Goal: Book appointment/travel/reservation: Register for event/course

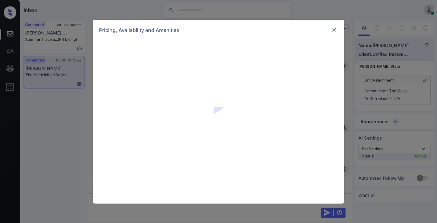
scroll to position [669, 0]
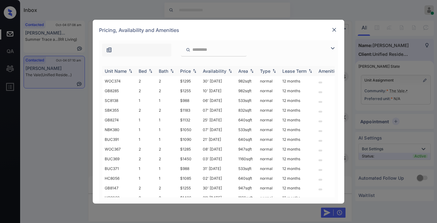
click at [191, 74] on th "Price" at bounding box center [188, 71] width 23 height 10
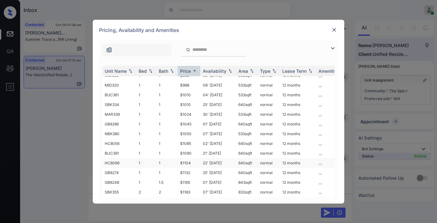
scroll to position [70, 0]
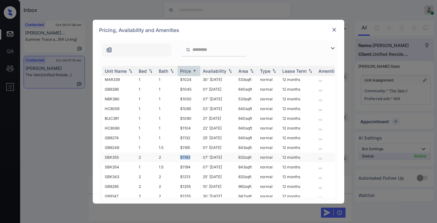
drag, startPoint x: 194, startPoint y: 152, endPoint x: 176, endPoint y: 153, distance: 18.2
click at [176, 153] on tr "SBK355 2 2 $1183 07' Nov 25 832 sqft normal 12 months" at bounding box center [266, 158] width 328 height 10
drag, startPoint x: 190, startPoint y: 152, endPoint x: 186, endPoint y: 154, distance: 3.8
copy tr "$1183"
click at [197, 155] on td "$1183" at bounding box center [188, 158] width 23 height 10
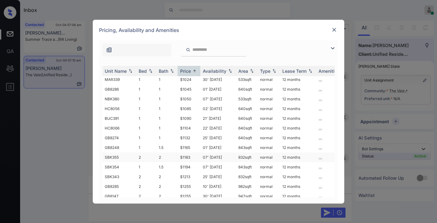
click at [197, 155] on td "$1183" at bounding box center [188, 158] width 23 height 10
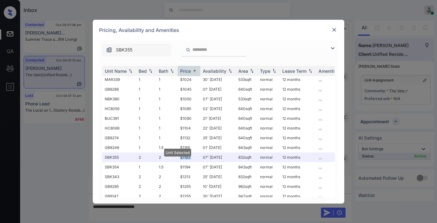
click at [333, 32] on img at bounding box center [334, 30] width 6 height 6
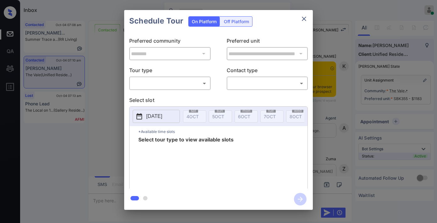
scroll to position [747, 0]
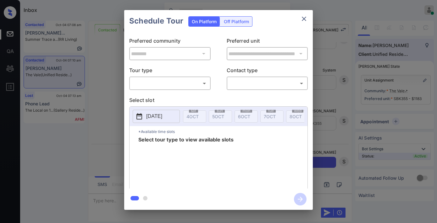
click at [197, 74] on p "Tour type" at bounding box center [169, 72] width 81 height 10
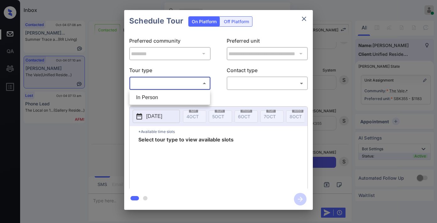
click at [198, 82] on body "Inbox Samantha Soliven Online Set yourself offline Set yourself on break Profil…" at bounding box center [218, 111] width 437 height 223
click at [198, 93] on li "In Person" at bounding box center [169, 97] width 77 height 11
type input "********"
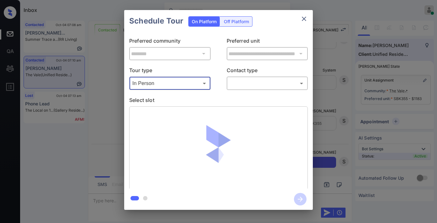
click at [241, 81] on body "Inbox Samantha Soliven Online Set yourself offline Set yourself on break Profil…" at bounding box center [218, 111] width 437 height 223
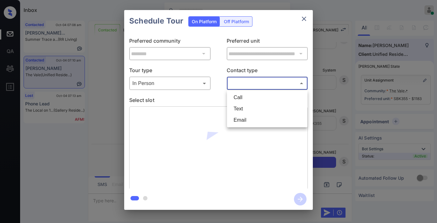
click at [244, 106] on li "Text" at bounding box center [266, 108] width 77 height 11
type input "****"
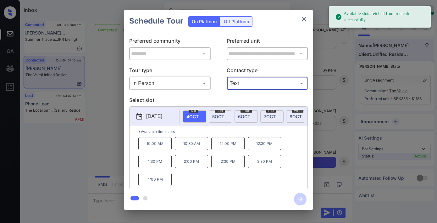
click at [162, 114] on p "2025-10-04" at bounding box center [154, 117] width 16 height 8
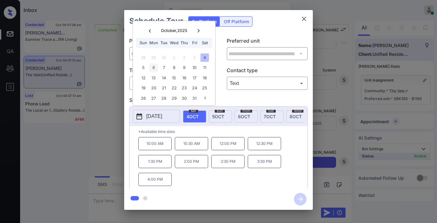
click at [152, 65] on div "6" at bounding box center [153, 68] width 8 height 8
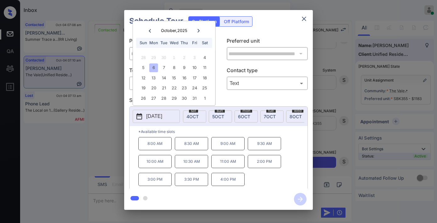
click at [232, 168] on p "11:00 AM" at bounding box center [227, 161] width 33 height 13
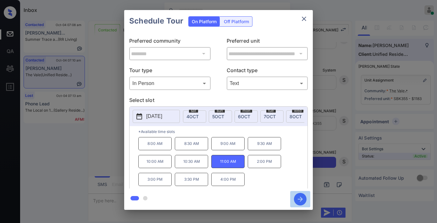
click at [301, 199] on icon "button" at bounding box center [299, 199] width 5 height 5
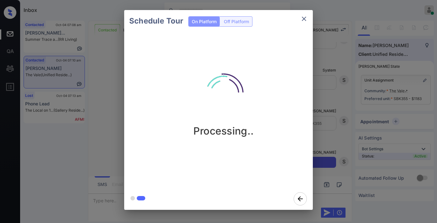
scroll to position [830, 0]
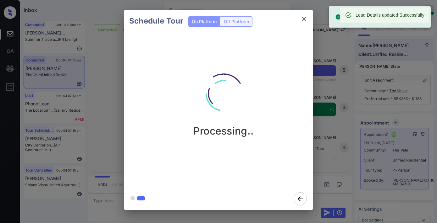
click at [305, 20] on icon "close" at bounding box center [304, 19] width 4 height 4
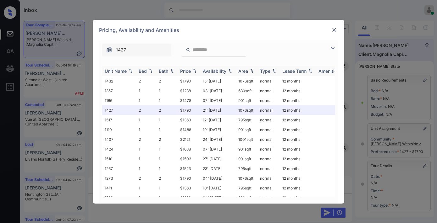
scroll to position [1323, 0]
click at [188, 69] on div "Price" at bounding box center [185, 70] width 11 height 5
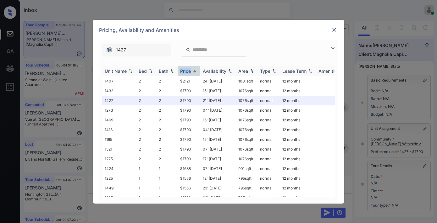
click at [188, 69] on div "Price" at bounding box center [185, 70] width 11 height 5
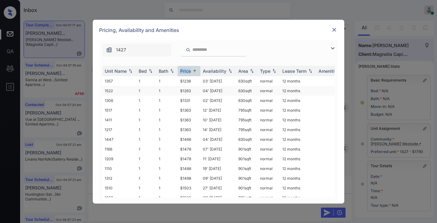
scroll to position [123, 0]
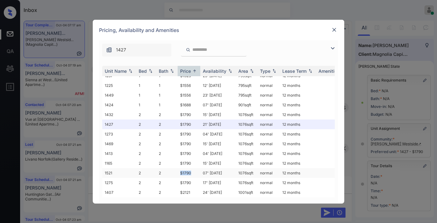
drag, startPoint x: 191, startPoint y: 168, endPoint x: 178, endPoint y: 168, distance: 12.6
click at [178, 168] on td "$1790" at bounding box center [188, 173] width 23 height 10
copy td "$1790"
click at [193, 168] on td "$1790" at bounding box center [188, 173] width 23 height 10
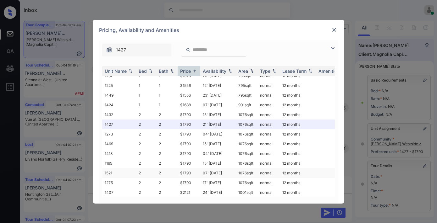
click at [193, 168] on td "$1790" at bounding box center [188, 173] width 23 height 10
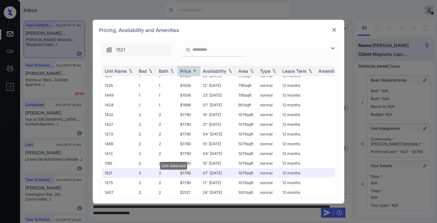
click at [334, 30] on img at bounding box center [334, 30] width 6 height 6
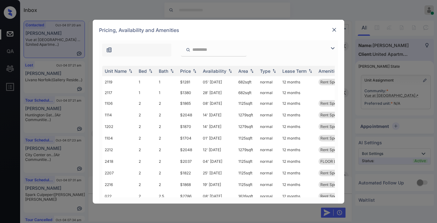
click at [334, 30] on img at bounding box center [334, 30] width 6 height 6
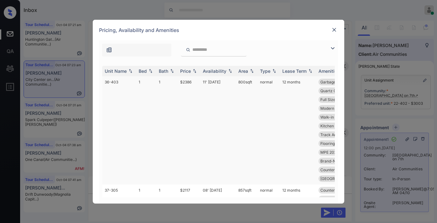
click at [192, 73] on img at bounding box center [194, 71] width 6 height 4
click at [333, 51] on img at bounding box center [333, 49] width 8 height 8
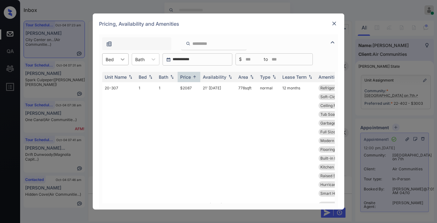
scroll to position [2033, 0]
click at [124, 57] on icon at bounding box center [122, 59] width 6 height 6
click at [112, 98] on div "3" at bounding box center [115, 97] width 26 height 11
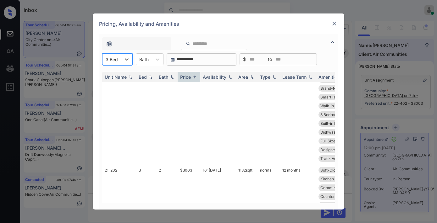
scroll to position [0, 0]
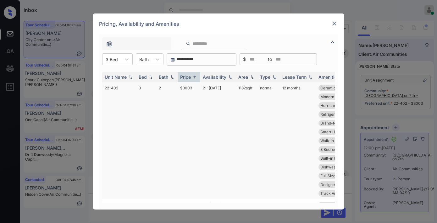
click at [189, 134] on td "$3003" at bounding box center [188, 140] width 23 height 117
click at [335, 25] on img at bounding box center [334, 23] width 6 height 6
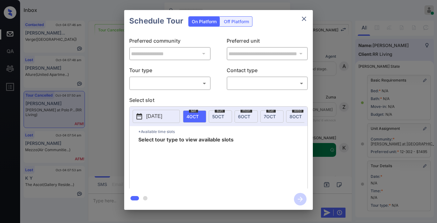
click at [153, 82] on body "Inbox [PERSON_NAME] Online Set yourself offline Set yourself on break Profile S…" at bounding box center [218, 111] width 437 height 223
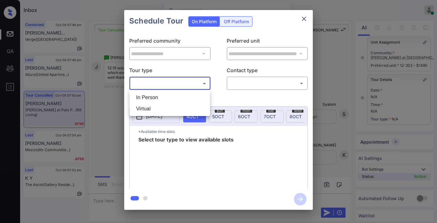
click at [161, 98] on li "In Person" at bounding box center [169, 97] width 77 height 11
type input "********"
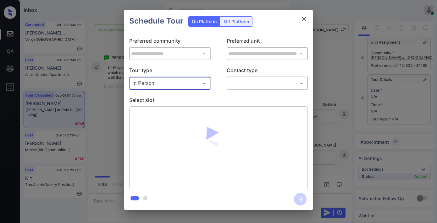
click at [261, 84] on body "Inbox [PERSON_NAME] Online Set yourself offline Set yourself on break Profile S…" at bounding box center [218, 111] width 437 height 223
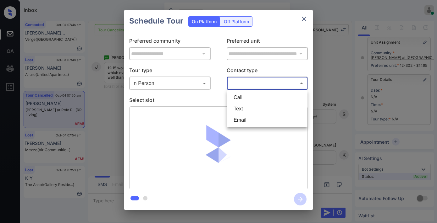
click at [253, 107] on li "Text" at bounding box center [266, 108] width 77 height 11
type input "****"
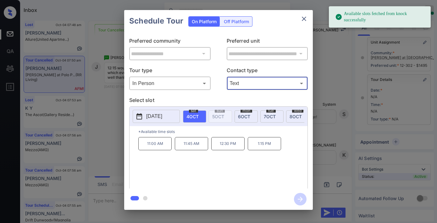
click at [233, 150] on p "12:30 PM" at bounding box center [227, 143] width 33 height 13
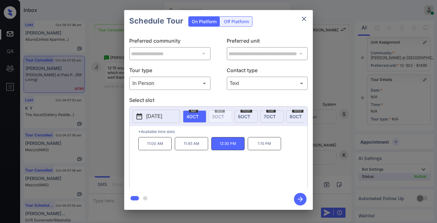
click at [300, 199] on icon "button" at bounding box center [299, 199] width 5 height 5
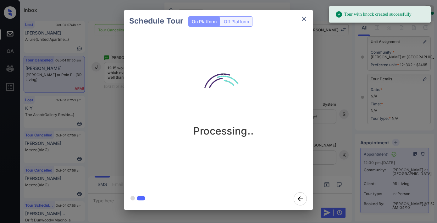
click at [304, 21] on icon "close" at bounding box center [304, 19] width 8 height 8
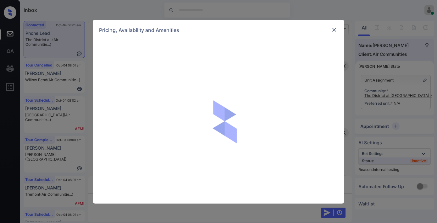
scroll to position [965, 0]
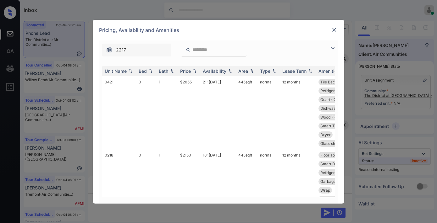
click at [193, 69] on img at bounding box center [194, 71] width 6 height 4
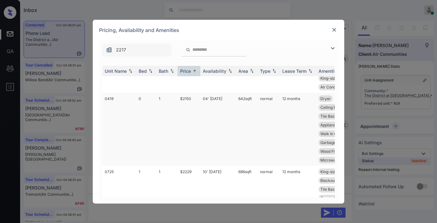
scroll to position [349, 0]
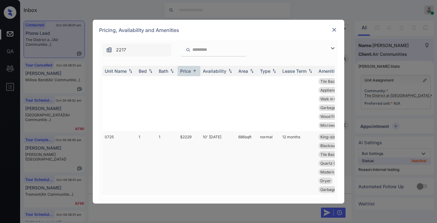
click at [186, 137] on td "$2229" at bounding box center [188, 163] width 23 height 64
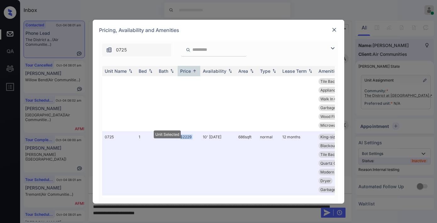
click at [335, 30] on img at bounding box center [334, 30] width 6 height 6
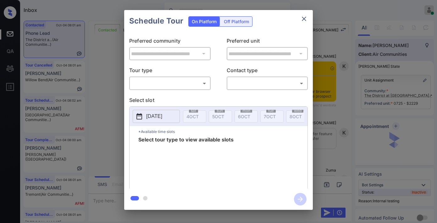
scroll to position [965, 0]
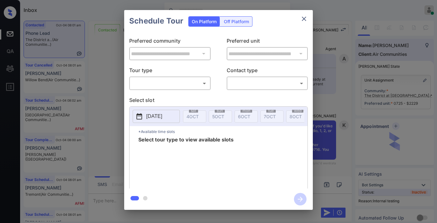
click at [185, 85] on body "Inbox [PERSON_NAME] Online Set yourself offline Set yourself on break Profile S…" at bounding box center [218, 111] width 437 height 223
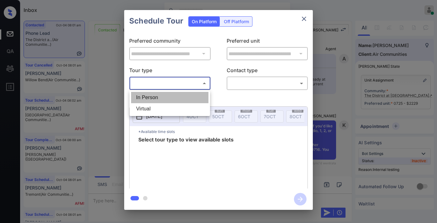
click at [183, 93] on li "In Person" at bounding box center [169, 97] width 77 height 11
type input "********"
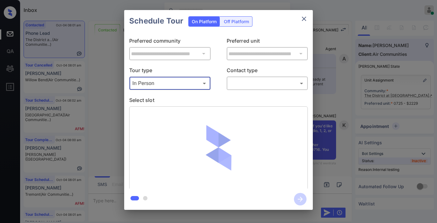
click at [256, 80] on body "Inbox [PERSON_NAME] Online Set yourself offline Set yourself on break Profile S…" at bounding box center [218, 111] width 437 height 223
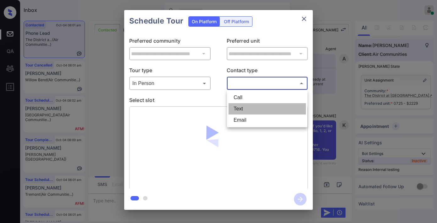
click at [251, 105] on li "Text" at bounding box center [266, 108] width 77 height 11
type input "****"
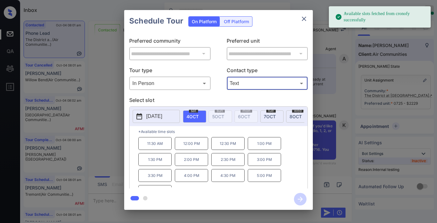
click at [305, 16] on icon "close" at bounding box center [304, 19] width 8 height 8
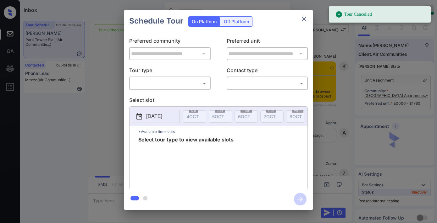
click at [179, 83] on body "Tour Cancelled Inbox Samantha Soliven Online Set yourself offline Set yourself …" at bounding box center [218, 111] width 437 height 223
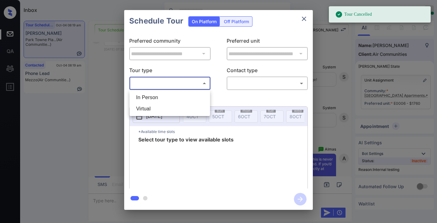
click at [181, 95] on li "In Person" at bounding box center [169, 97] width 77 height 11
type input "********"
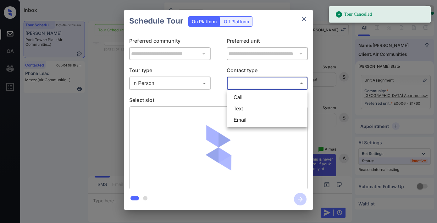
click at [253, 79] on body "Tour Cancelled Inbox Samantha Soliven Online Set yourself offline Set yourself …" at bounding box center [218, 111] width 437 height 223
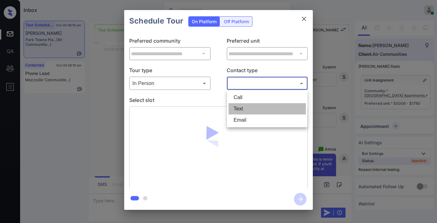
click at [256, 107] on li "Text" at bounding box center [266, 108] width 77 height 11
type input "****"
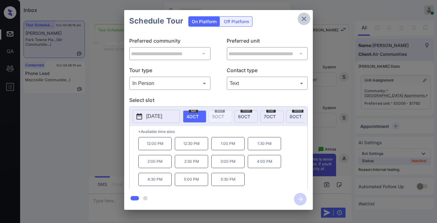
click at [303, 18] on icon "close" at bounding box center [304, 19] width 8 height 8
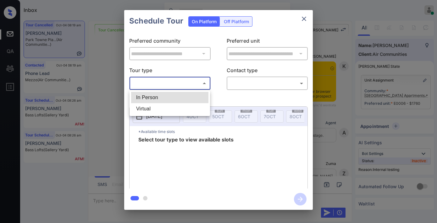
scroll to position [3463, 0]
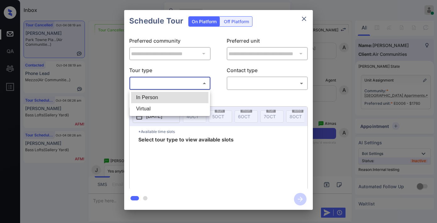
click at [193, 97] on li "In Person" at bounding box center [169, 97] width 77 height 11
type input "********"
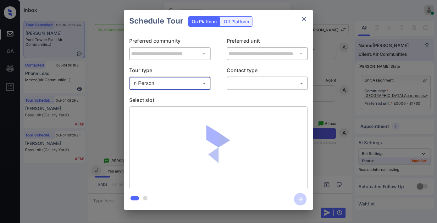
click at [239, 85] on body "Inbox [PERSON_NAME] Online Set yourself offline Set yourself on break Profile S…" at bounding box center [218, 111] width 437 height 223
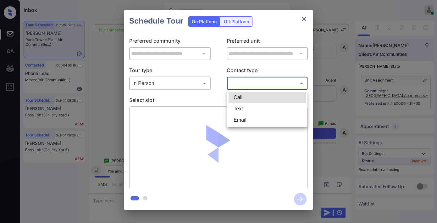
click at [250, 112] on li "Text" at bounding box center [266, 108] width 77 height 11
type input "****"
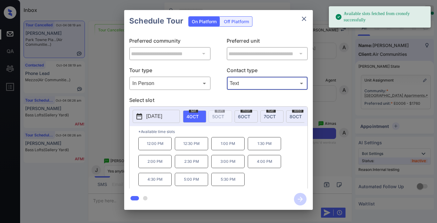
click at [165, 112] on button "[DATE]" at bounding box center [156, 116] width 47 height 13
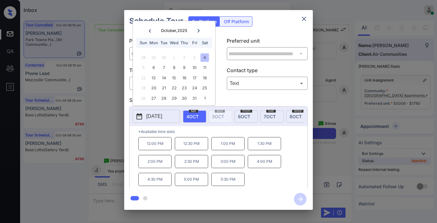
click at [305, 23] on button "close" at bounding box center [303, 19] width 13 height 13
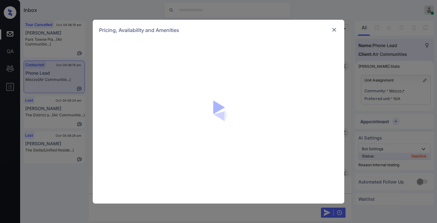
scroll to position [1291, 0]
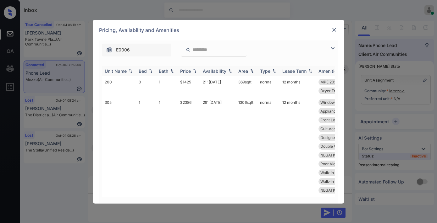
click at [192, 72] on img at bounding box center [194, 71] width 6 height 4
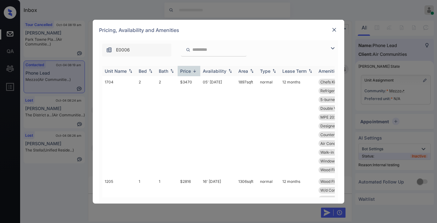
click at [192, 72] on img at bounding box center [194, 71] width 6 height 5
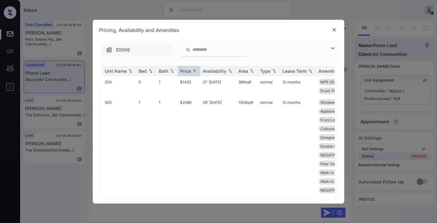
click at [334, 50] on img at bounding box center [333, 49] width 8 height 8
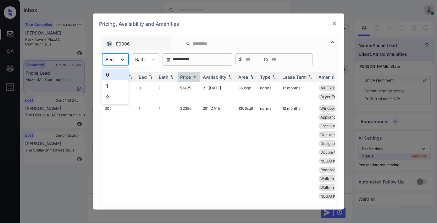
click at [124, 60] on icon at bounding box center [122, 59] width 6 height 6
click at [119, 93] on div "2" at bounding box center [115, 97] width 26 height 11
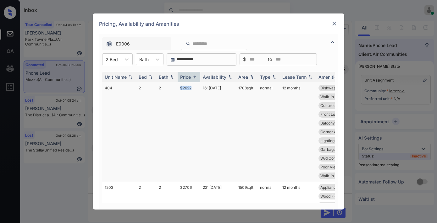
drag, startPoint x: 194, startPoint y: 87, endPoint x: 177, endPoint y: 87, distance: 16.0
click at [177, 87] on td "$2622" at bounding box center [188, 132] width 23 height 100
copy td "$2622"
click at [211, 86] on td "16' [DATE]" at bounding box center [217, 132] width 35 height 100
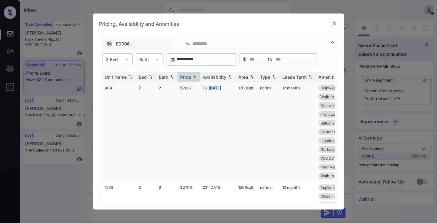
click at [211, 86] on td "16' Sep 25" at bounding box center [217, 132] width 35 height 100
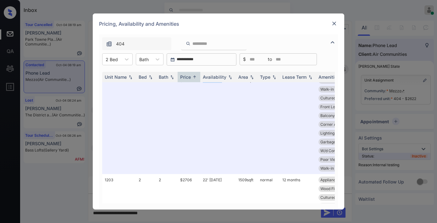
scroll to position [0, 0]
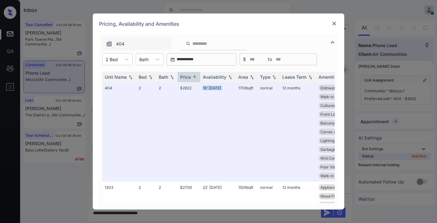
click at [335, 20] on img at bounding box center [334, 23] width 6 height 6
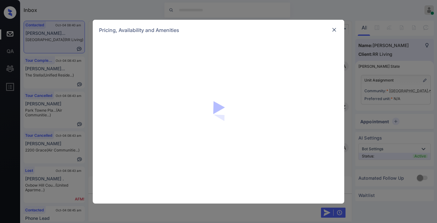
scroll to position [244, 0]
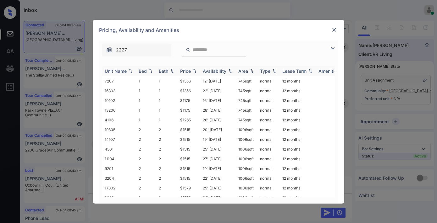
click at [192, 72] on img at bounding box center [194, 71] width 6 height 4
drag, startPoint x: 192, startPoint y: 82, endPoint x: 178, endPoint y: 83, distance: 13.8
click at [178, 83] on td "$1175" at bounding box center [188, 81] width 23 height 10
copy td "$1175"
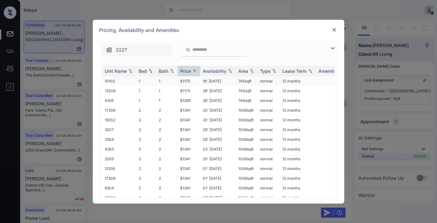
click at [207, 79] on td "16' [DATE]" at bounding box center [217, 81] width 35 height 10
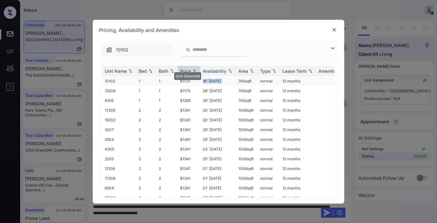
click at [207, 79] on td "16' [DATE]" at bounding box center [217, 81] width 35 height 10
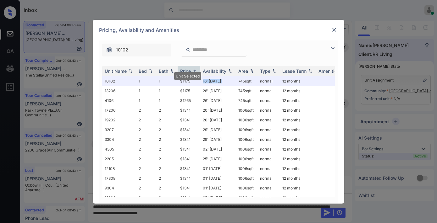
click at [335, 29] on img at bounding box center [334, 30] width 6 height 6
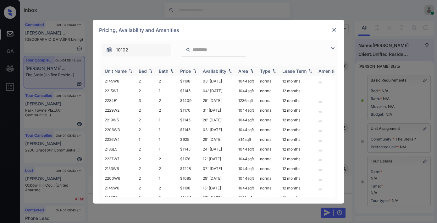
scroll to position [698, 0]
click at [196, 70] on img at bounding box center [194, 71] width 6 height 4
click at [332, 47] on img at bounding box center [333, 49] width 8 height 8
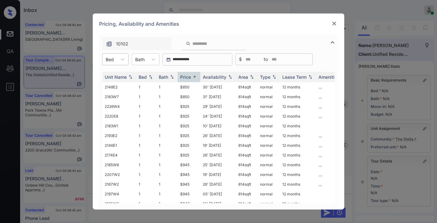
click at [116, 61] on div "Bed" at bounding box center [109, 59] width 14 height 9
click at [125, 95] on div "3" at bounding box center [115, 97] width 26 height 11
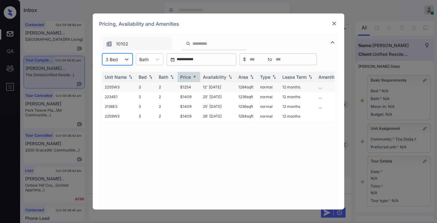
click at [194, 85] on td "$1254" at bounding box center [188, 87] width 23 height 10
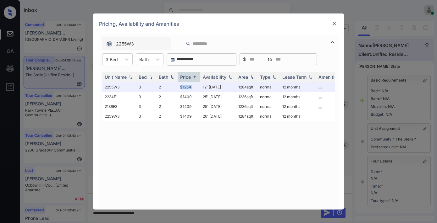
click at [335, 22] on img at bounding box center [334, 23] width 6 height 6
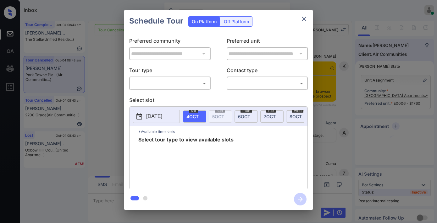
scroll to position [4230, 0]
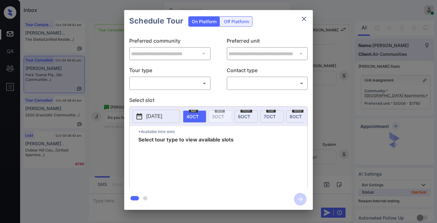
click at [174, 85] on body "Inbox Samantha Soliven Online Set yourself offline Set yourself on break Profil…" at bounding box center [218, 111] width 437 height 223
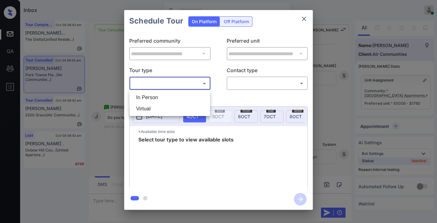
click at [170, 96] on li "In Person" at bounding box center [169, 97] width 77 height 11
type input "********"
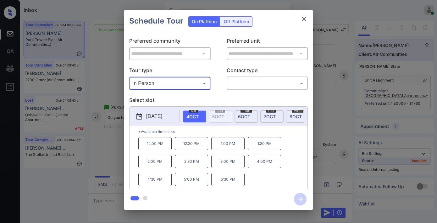
click at [245, 115] on span "6 OCT" at bounding box center [244, 116] width 12 height 5
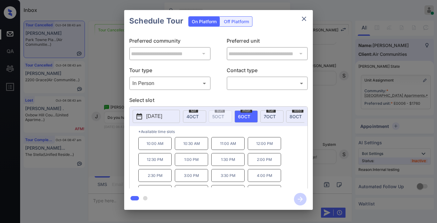
scroll to position [11, 0]
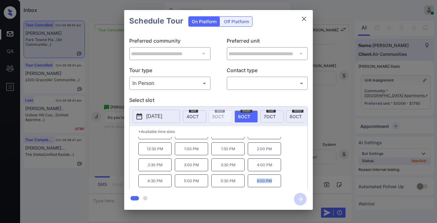
drag, startPoint x: 274, startPoint y: 186, endPoint x: 241, endPoint y: 183, distance: 33.1
click at [241, 183] on div "10:00 AM 10:30 AM 11:00 AM 12:00 PM 12:30 PM 1:00 PM 1:30 PM 2:00 PM 2:30 PM 3:…" at bounding box center [222, 162] width 169 height 50
click at [303, 17] on icon "close" at bounding box center [304, 19] width 8 height 8
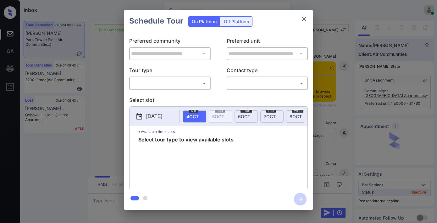
scroll to position [4090, 0]
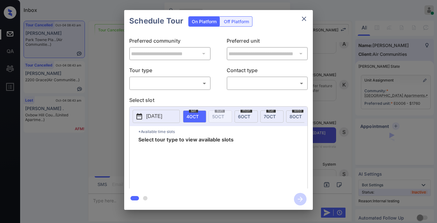
click at [192, 84] on body "Inbox [PERSON_NAME] Online Set yourself offline Set yourself on break Profile S…" at bounding box center [218, 111] width 437 height 223
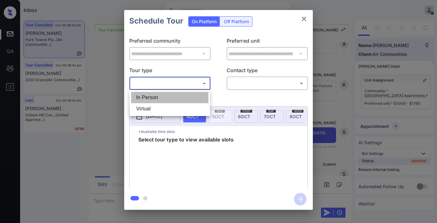
click at [192, 93] on li "In Person" at bounding box center [169, 97] width 77 height 11
type input "********"
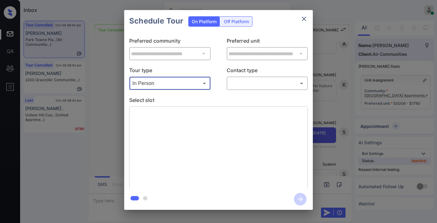
click at [258, 88] on body "Inbox [PERSON_NAME] Online Set yourself offline Set yourself on break Profile S…" at bounding box center [218, 111] width 437 height 223
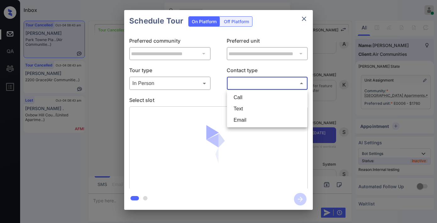
click at [248, 108] on li "Text" at bounding box center [266, 108] width 77 height 11
type input "****"
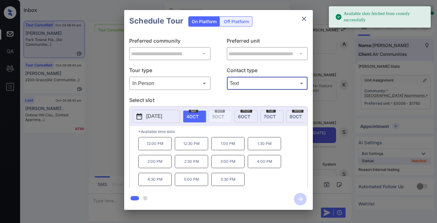
click at [237, 119] on div "[DATE]" at bounding box center [245, 117] width 23 height 12
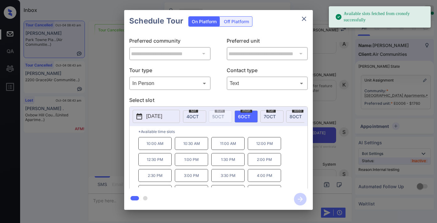
click at [274, 179] on p "4:00 PM" at bounding box center [264, 175] width 33 height 13
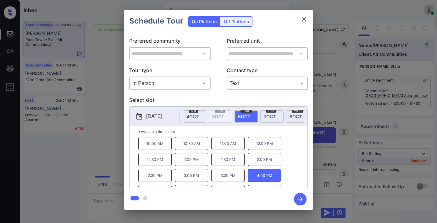
scroll to position [11, 0]
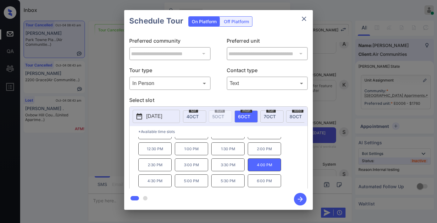
click at [272, 180] on p "6:00 PM" at bounding box center [264, 181] width 33 height 13
click at [298, 197] on icon "button" at bounding box center [300, 199] width 13 height 13
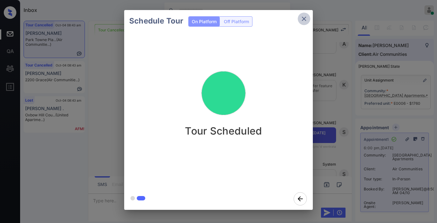
click at [303, 18] on icon "close" at bounding box center [304, 19] width 8 height 8
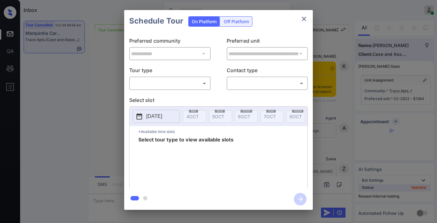
click at [185, 75] on p "Tour type" at bounding box center [169, 72] width 81 height 10
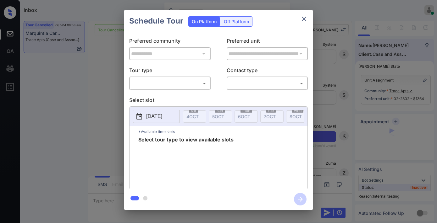
click at [187, 87] on body "Inbox [PERSON_NAME] Online Set yourself offline Set yourself on break Profile S…" at bounding box center [218, 111] width 437 height 223
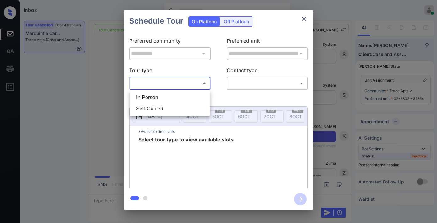
click at [182, 97] on li "In Person" at bounding box center [169, 97] width 77 height 11
type input "********"
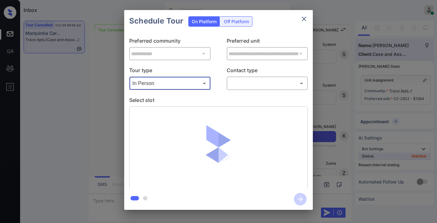
click at [235, 85] on body "Inbox [PERSON_NAME] Online Set yourself offline Set yourself on break Profile S…" at bounding box center [218, 111] width 437 height 223
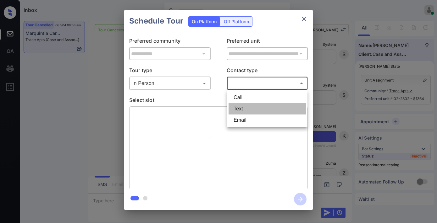
click at [240, 109] on li "Text" at bounding box center [266, 108] width 77 height 11
type input "****"
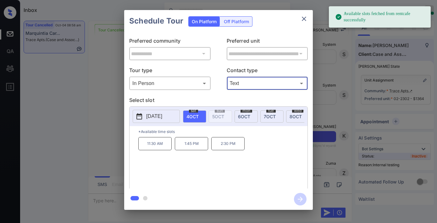
click at [158, 150] on p "11:30 AM" at bounding box center [154, 143] width 33 height 13
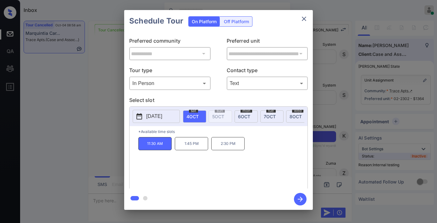
click at [333, 145] on div "**********" at bounding box center [218, 110] width 437 height 220
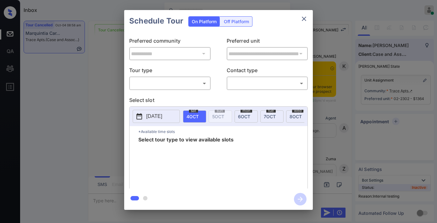
click at [171, 81] on body "Inbox Samantha Soliven Online Set yourself offline Set yourself on break Profil…" at bounding box center [218, 111] width 437 height 223
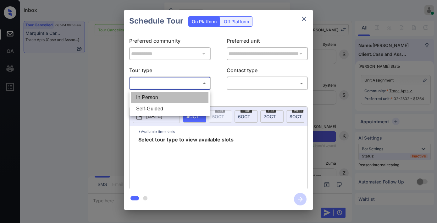
click at [170, 95] on li "In Person" at bounding box center [169, 97] width 77 height 11
type input "********"
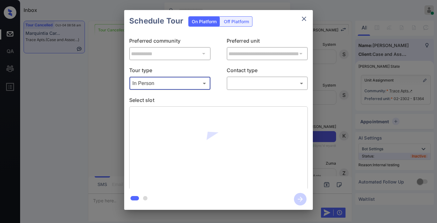
click at [246, 89] on body "Inbox Samantha Soliven Online Set yourself offline Set yourself on break Profil…" at bounding box center [218, 111] width 437 height 223
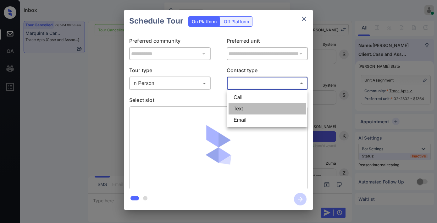
click at [249, 111] on li "Text" at bounding box center [266, 108] width 77 height 11
type input "****"
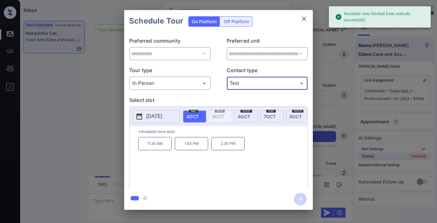
click at [161, 146] on p "11:30 AM" at bounding box center [154, 143] width 33 height 13
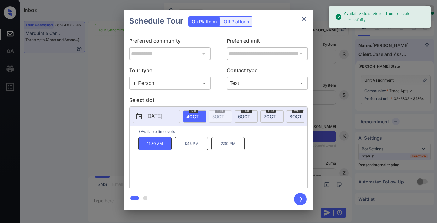
click at [299, 201] on icon "button" at bounding box center [300, 199] width 13 height 13
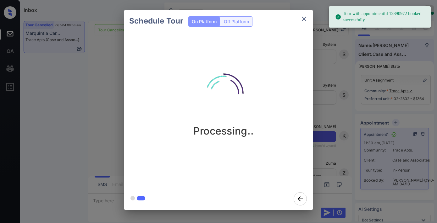
click at [304, 19] on icon "close" at bounding box center [304, 19] width 8 height 8
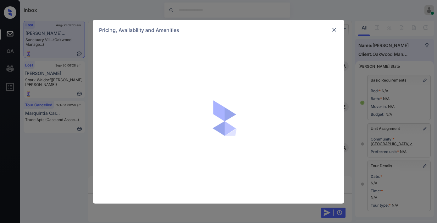
scroll to position [3167, 0]
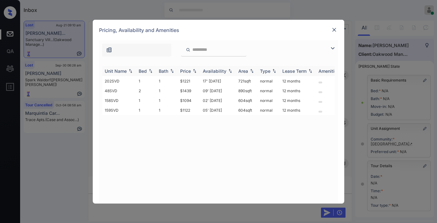
click at [189, 68] on div "Price" at bounding box center [185, 70] width 11 height 5
click at [190, 111] on td "$1439" at bounding box center [188, 111] width 23 height 10
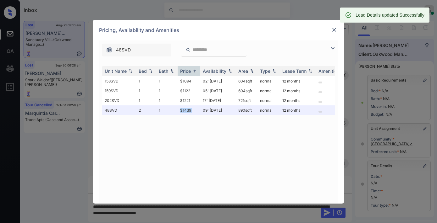
click at [333, 29] on img at bounding box center [334, 30] width 6 height 6
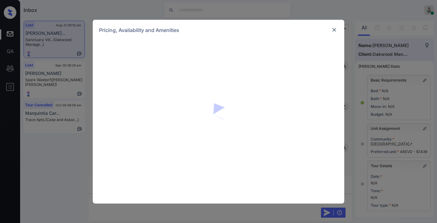
scroll to position [3237, 0]
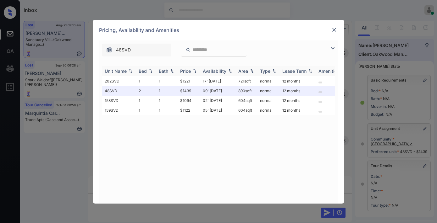
click at [189, 72] on div "Price" at bounding box center [185, 70] width 11 height 5
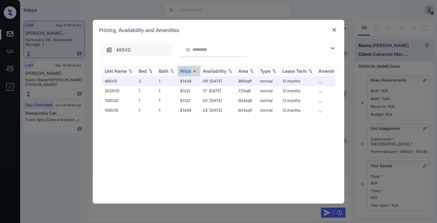
click at [189, 72] on div "Price" at bounding box center [185, 70] width 11 height 5
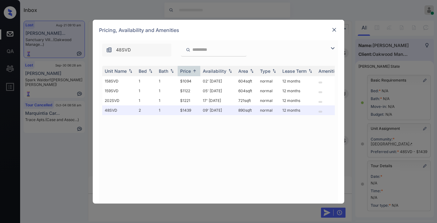
click at [329, 29] on div "Pricing, Availability and Amenities" at bounding box center [218, 30] width 251 height 21
click at [334, 32] on img at bounding box center [334, 30] width 6 height 6
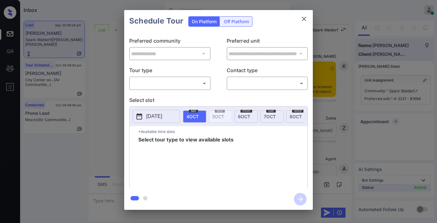
scroll to position [2391, 0]
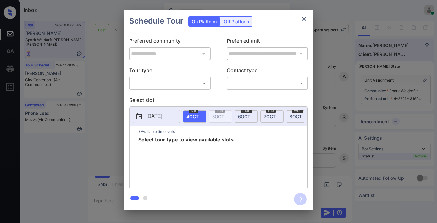
click at [200, 82] on body "Inbox [PERSON_NAME] Online Set yourself offline Set yourself on break Profile S…" at bounding box center [218, 111] width 437 height 223
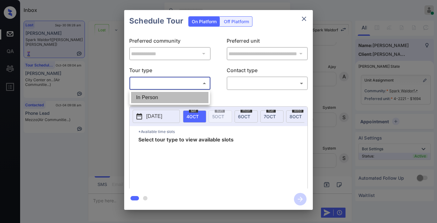
click at [200, 98] on li "In Person" at bounding box center [169, 97] width 77 height 11
type input "********"
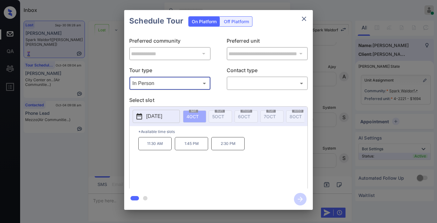
click at [162, 118] on p "2025-10-04" at bounding box center [154, 117] width 16 height 8
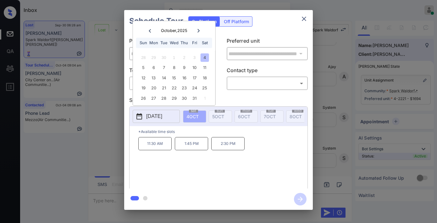
click at [307, 17] on icon "close" at bounding box center [304, 19] width 8 height 8
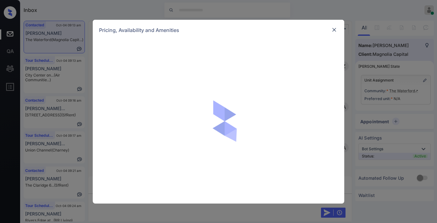
scroll to position [285, 0]
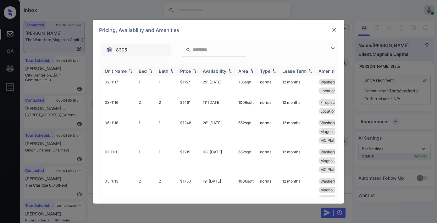
click at [196, 70] on img at bounding box center [194, 71] width 6 height 4
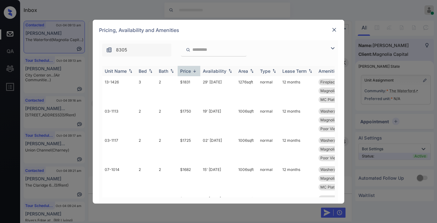
click at [196, 70] on img at bounding box center [194, 71] width 6 height 5
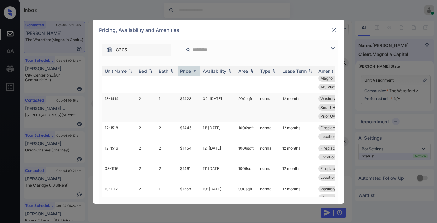
scroll to position [419, 0]
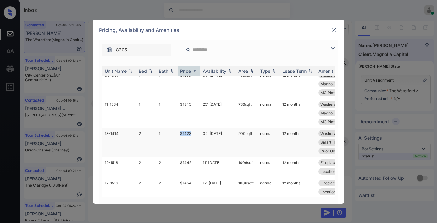
drag, startPoint x: 191, startPoint y: 133, endPoint x: 179, endPoint y: 133, distance: 11.9
click at [179, 133] on td "$1423" at bounding box center [188, 142] width 23 height 29
copy td "$1423"
click at [197, 134] on td "$1423" at bounding box center [188, 142] width 23 height 29
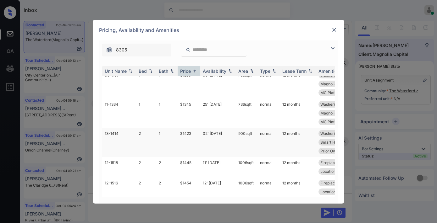
click at [197, 134] on td "$1423" at bounding box center [188, 142] width 23 height 29
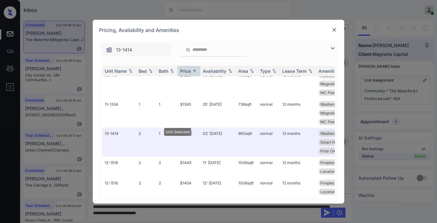
click at [331, 29] on img at bounding box center [334, 30] width 6 height 6
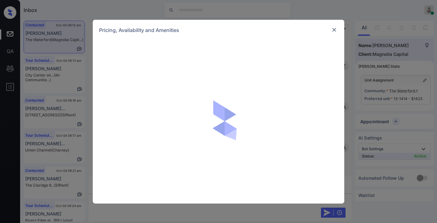
scroll to position [285, 0]
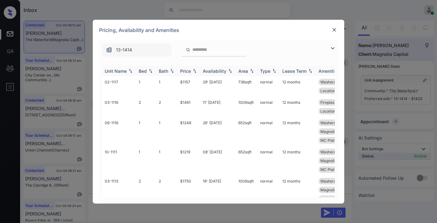
click at [186, 70] on div "Price" at bounding box center [185, 70] width 11 height 5
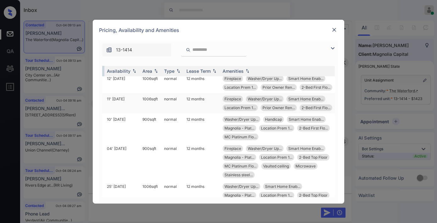
scroll to position [593, 101]
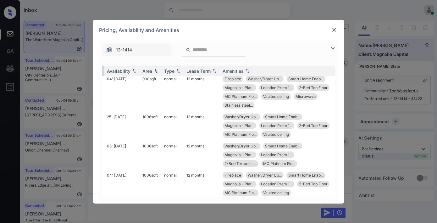
click at [335, 30] on img at bounding box center [334, 30] width 6 height 6
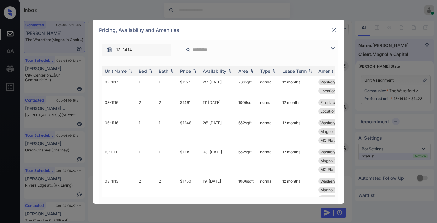
scroll to position [291, 0]
click at [189, 68] on div "Price" at bounding box center [185, 70] width 11 height 5
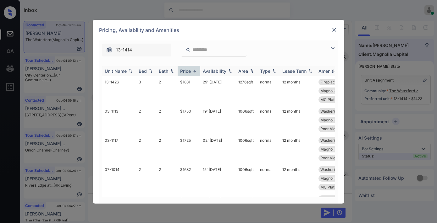
click at [189, 68] on div "Price" at bounding box center [185, 70] width 11 height 5
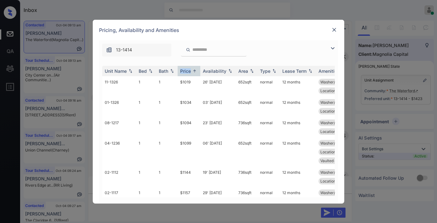
click at [334, 48] on img at bounding box center [333, 49] width 8 height 8
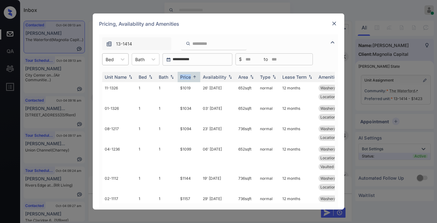
click at [109, 62] on div at bounding box center [110, 59] width 8 height 7
click at [113, 88] on div "2" at bounding box center [115, 85] width 26 height 11
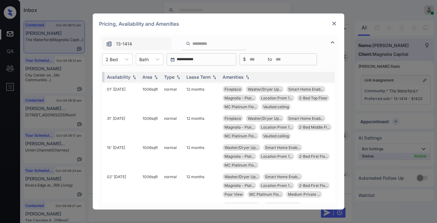
scroll to position [301, 101]
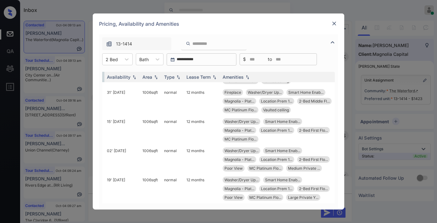
click at [333, 25] on img at bounding box center [334, 23] width 6 height 6
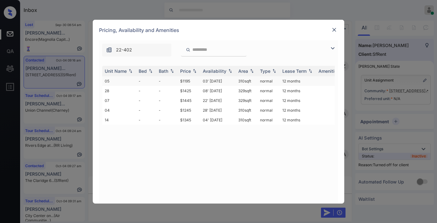
scroll to position [715, 0]
click at [193, 79] on td "$1195" at bounding box center [188, 81] width 23 height 10
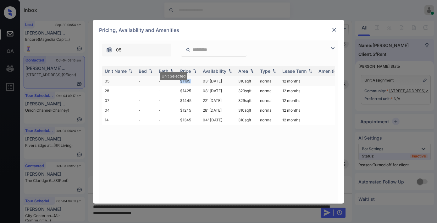
click at [193, 79] on td "$1195" at bounding box center [188, 81] width 23 height 10
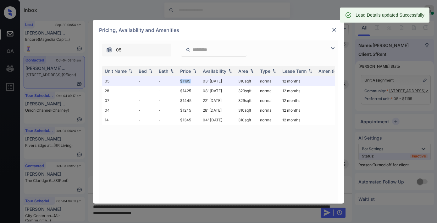
click at [333, 29] on img at bounding box center [334, 30] width 6 height 6
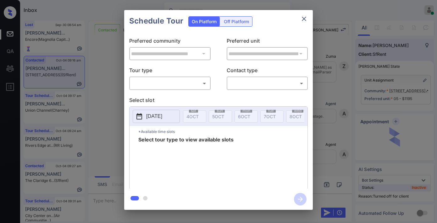
scroll to position [854, 0]
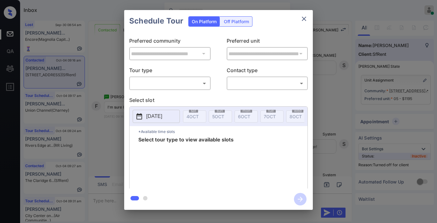
click at [241, 23] on div "Off Platform" at bounding box center [236, 22] width 31 height 10
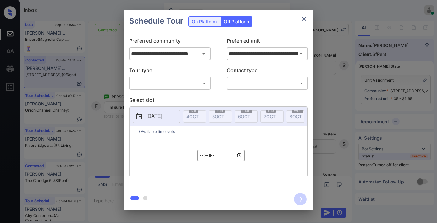
click at [200, 89] on body "Inbox [PERSON_NAME] Online Set yourself offline Set yourself on break Profile S…" at bounding box center [218, 111] width 437 height 223
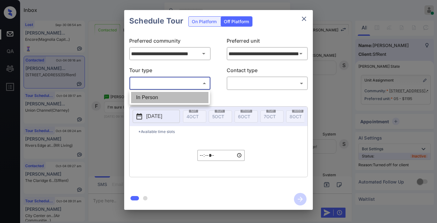
click at [189, 101] on li "In Person" at bounding box center [169, 97] width 77 height 11
type input "********"
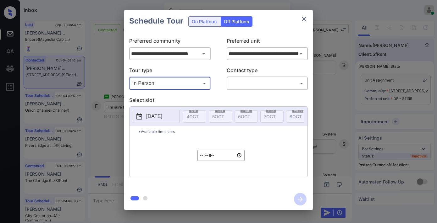
click at [258, 86] on body "Inbox Samantha Soliven Online Set yourself offline Set yourself on break Profil…" at bounding box center [218, 111] width 437 height 223
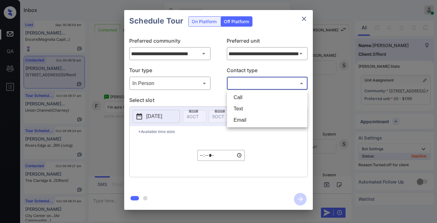
click at [261, 104] on li "Text" at bounding box center [266, 108] width 77 height 11
type input "****"
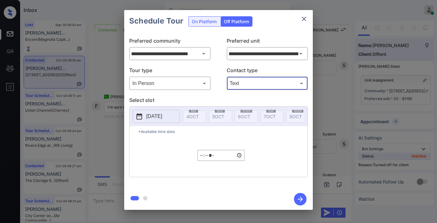
click at [162, 119] on p "2025-10-04" at bounding box center [154, 117] width 16 height 8
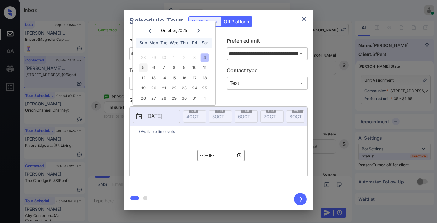
click at [139, 67] on div "5" at bounding box center [143, 68] width 8 height 8
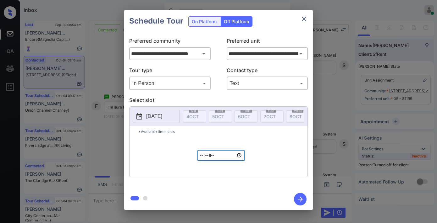
click at [204, 161] on input "*****" at bounding box center [220, 155] width 47 height 11
type input "*****"
click at [302, 200] on icon "button" at bounding box center [300, 199] width 13 height 13
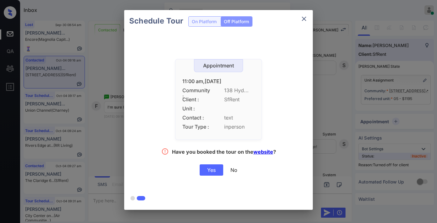
click at [214, 171] on div "Yes" at bounding box center [211, 170] width 24 height 11
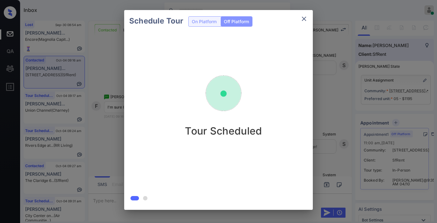
click at [304, 17] on icon "close" at bounding box center [304, 19] width 8 height 8
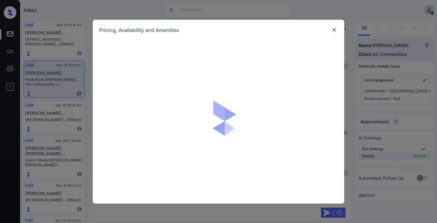
scroll to position [2423, 0]
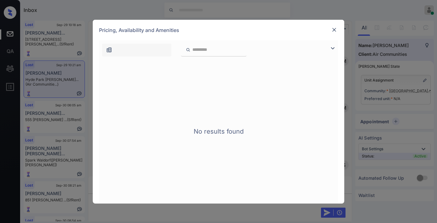
click at [337, 29] on img at bounding box center [334, 30] width 6 height 6
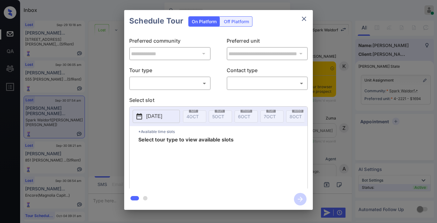
scroll to position [2626, 0]
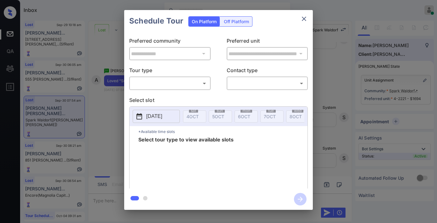
click at [187, 84] on body "Inbox Samantha Soliven Online Set yourself offline Set yourself on break Profil…" at bounding box center [218, 111] width 437 height 223
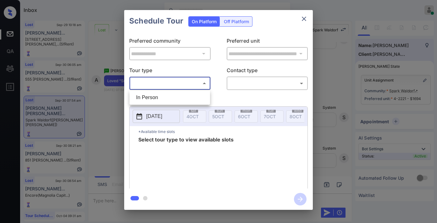
click at [187, 94] on li "In Person" at bounding box center [169, 97] width 77 height 11
type input "********"
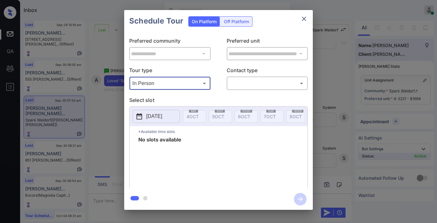
click at [305, 23] on button "close" at bounding box center [303, 19] width 13 height 13
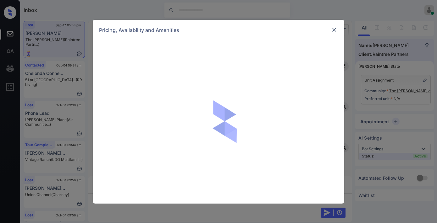
scroll to position [1744, 0]
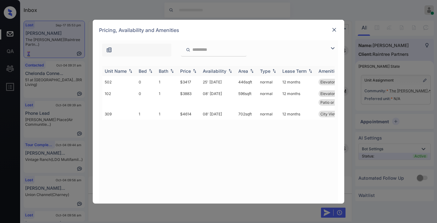
click at [196, 71] on img at bounding box center [194, 71] width 6 height 4
click at [196, 71] on img at bounding box center [194, 71] width 6 height 5
click at [332, 30] on img at bounding box center [334, 30] width 6 height 6
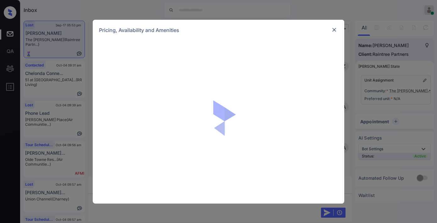
scroll to position [1779, 0]
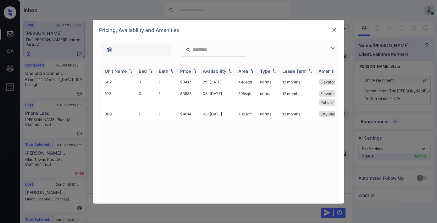
click at [190, 72] on div "Price" at bounding box center [185, 70] width 11 height 5
click at [335, 30] on img at bounding box center [334, 30] width 6 height 6
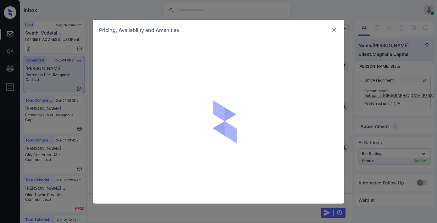
scroll to position [255, 0]
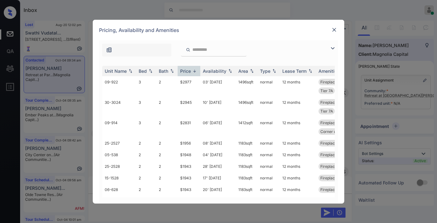
click at [194, 71] on img at bounding box center [194, 71] width 6 height 5
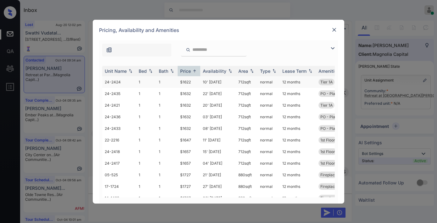
click at [189, 84] on td "$1622" at bounding box center [188, 82] width 23 height 12
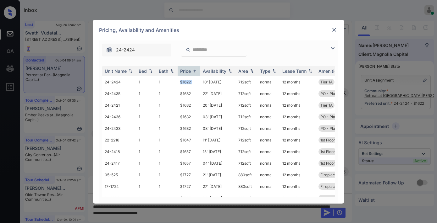
click at [332, 30] on img at bounding box center [334, 30] width 6 height 6
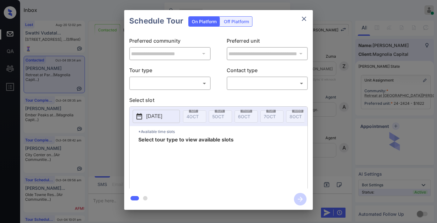
scroll to position [261, 0]
click at [190, 82] on body "Inbox Samantha Soliven Online Set yourself offline Set yourself on break Profil…" at bounding box center [218, 111] width 437 height 223
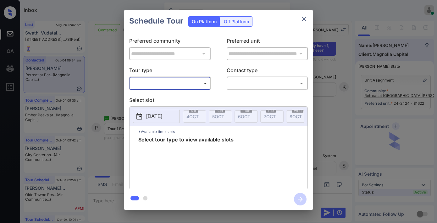
type input "********"
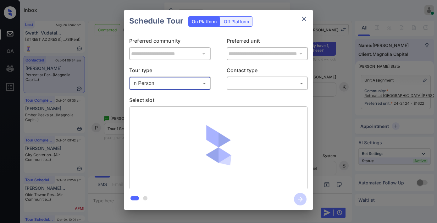
click at [254, 87] on body "Inbox Samantha Soliven Online Set yourself offline Set yourself on break Profil…" at bounding box center [218, 111] width 437 height 223
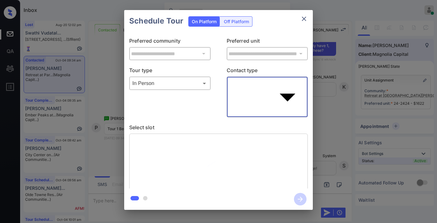
type input "****"
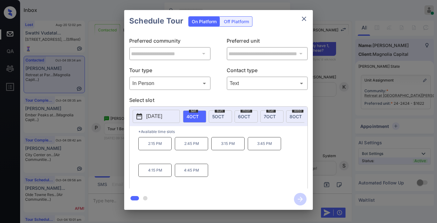
click at [164, 149] on p "2:15 PM" at bounding box center [154, 143] width 33 height 13
click at [298, 202] on icon "button" at bounding box center [300, 199] width 13 height 13
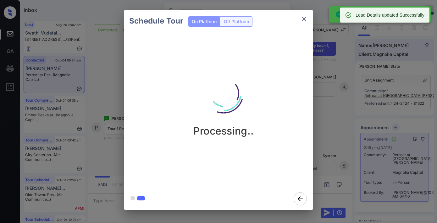
click at [303, 16] on icon "close" at bounding box center [304, 19] width 8 height 8
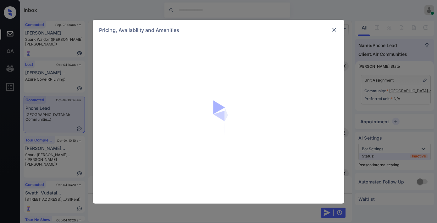
scroll to position [803, 0]
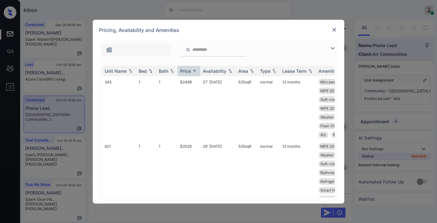
click at [333, 46] on img at bounding box center [333, 49] width 8 height 8
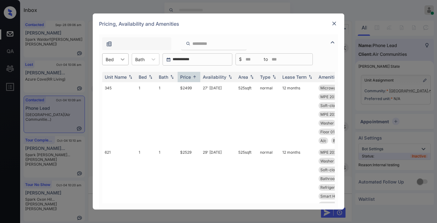
click at [118, 61] on div at bounding box center [122, 59] width 11 height 11
click at [119, 94] on div "3" at bounding box center [115, 97] width 26 height 11
click at [192, 90] on td "$3257" at bounding box center [188, 114] width 23 height 64
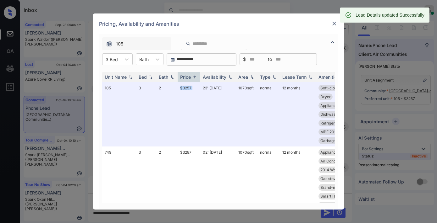
click at [334, 23] on img at bounding box center [334, 23] width 6 height 6
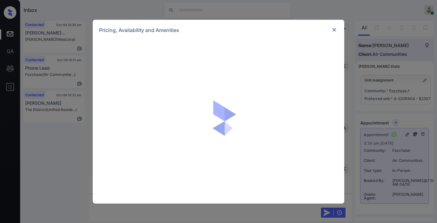
scroll to position [9938, 0]
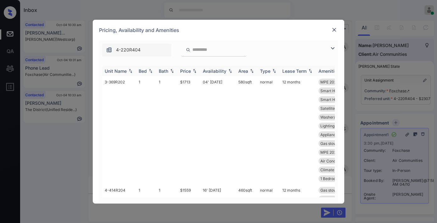
click at [197, 71] on img at bounding box center [194, 71] width 6 height 4
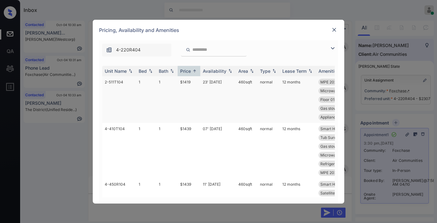
drag, startPoint x: 195, startPoint y: 83, endPoint x: 184, endPoint y: 83, distance: 10.7
click at [174, 82] on tr "2-511T104 1 1 $1419 23' Sep 25 460 sqft normal 12 months MPE 2025 Brivo Satelli…" at bounding box center [266, 99] width 328 height 47
click at [200, 84] on td "23' Sep 25" at bounding box center [217, 99] width 35 height 47
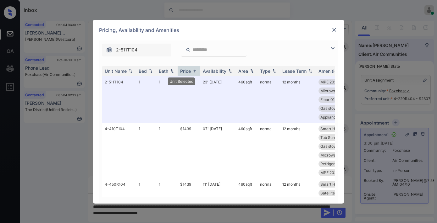
click at [332, 27] on img at bounding box center [334, 30] width 6 height 6
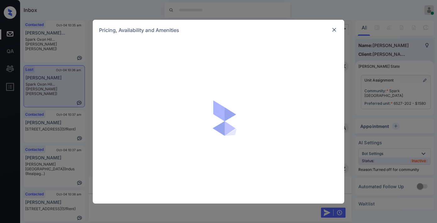
scroll to position [1031, 0]
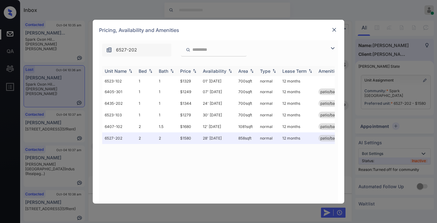
click at [189, 69] on div "Price" at bounding box center [185, 70] width 11 height 5
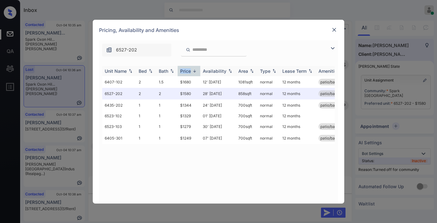
click at [189, 69] on div "Price" at bounding box center [185, 70] width 11 height 5
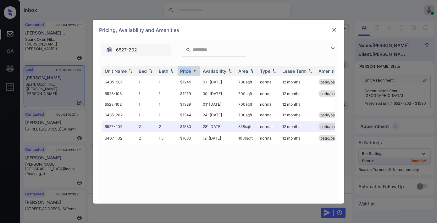
click at [334, 30] on img at bounding box center [334, 30] width 6 height 6
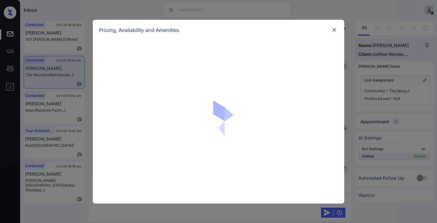
scroll to position [275, 0]
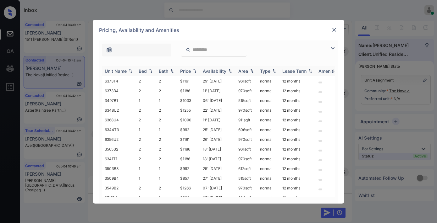
click at [192, 67] on th "Price" at bounding box center [188, 71] width 23 height 10
click at [331, 50] on img at bounding box center [333, 49] width 8 height 8
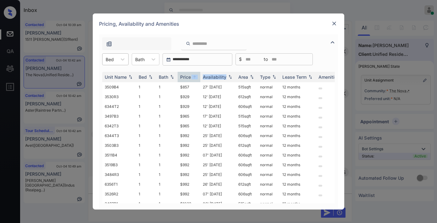
click at [114, 60] on div "Bed" at bounding box center [109, 59] width 14 height 9
click at [122, 82] on div "2" at bounding box center [115, 85] width 26 height 11
drag, startPoint x: 192, startPoint y: 83, endPoint x: 177, endPoint y: 83, distance: 15.1
click at [177, 83] on td "$1090" at bounding box center [188, 87] width 23 height 10
copy td "$1090"
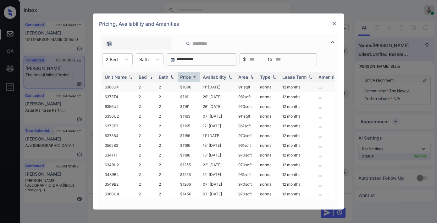
click at [201, 84] on td "11' Sep 25" at bounding box center [217, 87] width 35 height 10
drag, startPoint x: 201, startPoint y: 84, endPoint x: 327, endPoint y: 29, distance: 137.0
click at [203, 84] on td "11' Sep 25" at bounding box center [217, 87] width 35 height 10
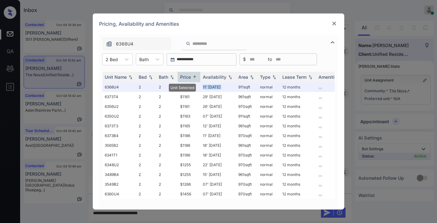
click at [335, 21] on img at bounding box center [334, 23] width 6 height 6
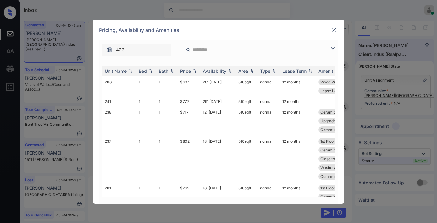
scroll to position [272, 0]
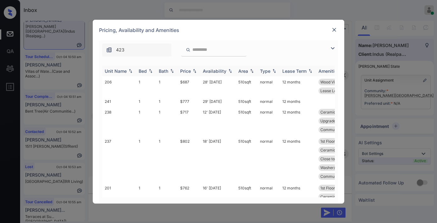
click at [189, 69] on div "Price" at bounding box center [185, 70] width 11 height 5
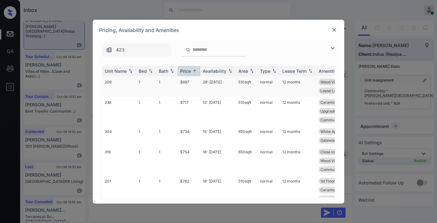
click at [187, 84] on td "$687" at bounding box center [188, 86] width 23 height 20
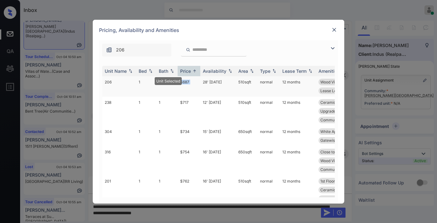
click at [187, 84] on td "$687" at bounding box center [188, 86] width 23 height 20
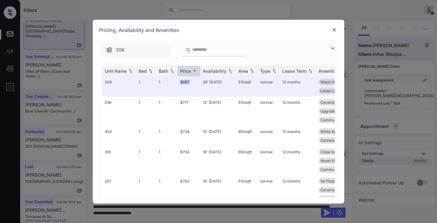
click at [332, 30] on img at bounding box center [334, 30] width 6 height 6
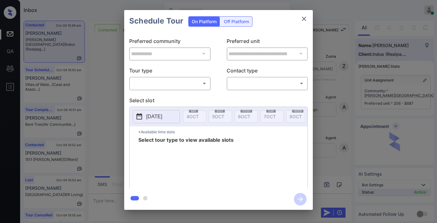
scroll to position [1884, 0]
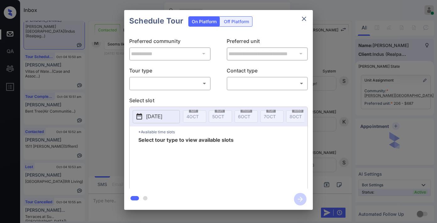
click at [163, 85] on body "Inbox [PERSON_NAME] Online Set yourself offline Set yourself on break Profile S…" at bounding box center [218, 111] width 437 height 223
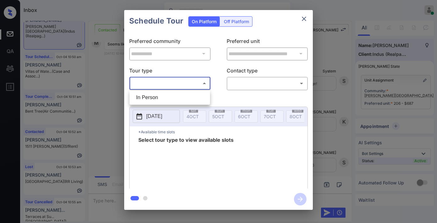
click at [167, 94] on li "In Person" at bounding box center [169, 97] width 77 height 11
type input "********"
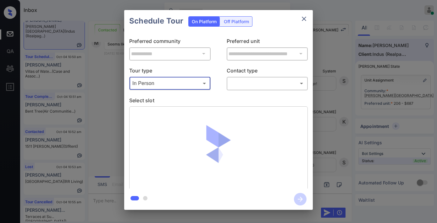
click at [255, 81] on body "Inbox Samantha Soliven Online Set yourself offline Set yourself on break Profil…" at bounding box center [218, 111] width 437 height 223
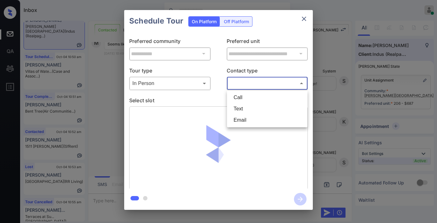
click at [254, 105] on li "Text" at bounding box center [266, 108] width 77 height 11
type input "****"
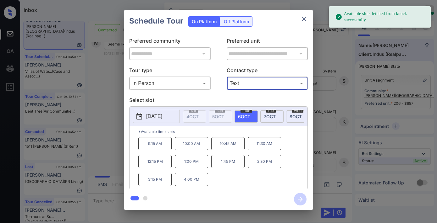
click at [147, 118] on p "2025-10-06" at bounding box center [154, 117] width 16 height 8
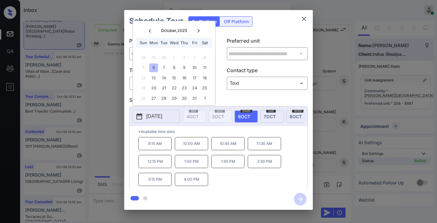
click at [304, 20] on icon "close" at bounding box center [304, 19] width 8 height 8
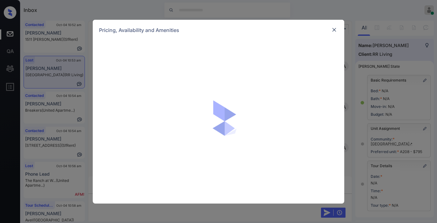
scroll to position [11790, 0]
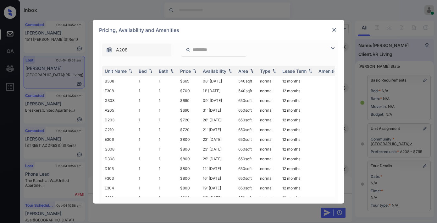
click at [192, 73] on div "Price" at bounding box center [189, 70] width 18 height 5
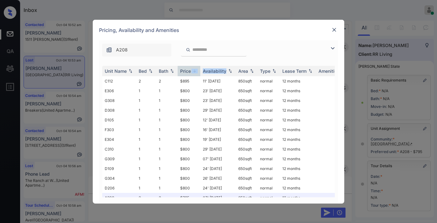
click at [192, 73] on div "Price" at bounding box center [189, 70] width 18 height 5
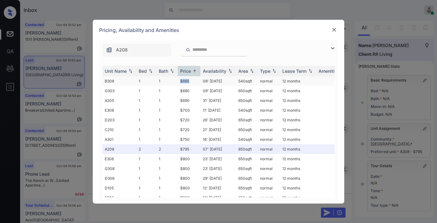
drag, startPoint x: 186, startPoint y: 80, endPoint x: 176, endPoint y: 80, distance: 9.7
click at [176, 80] on tr "B308 1 1 $665 08' [DATE] 540 sqft normal 12 months" at bounding box center [266, 81] width 328 height 10
copy tr "$665"
click at [332, 29] on img at bounding box center [334, 30] width 6 height 6
